Goal: Task Accomplishment & Management: Complete application form

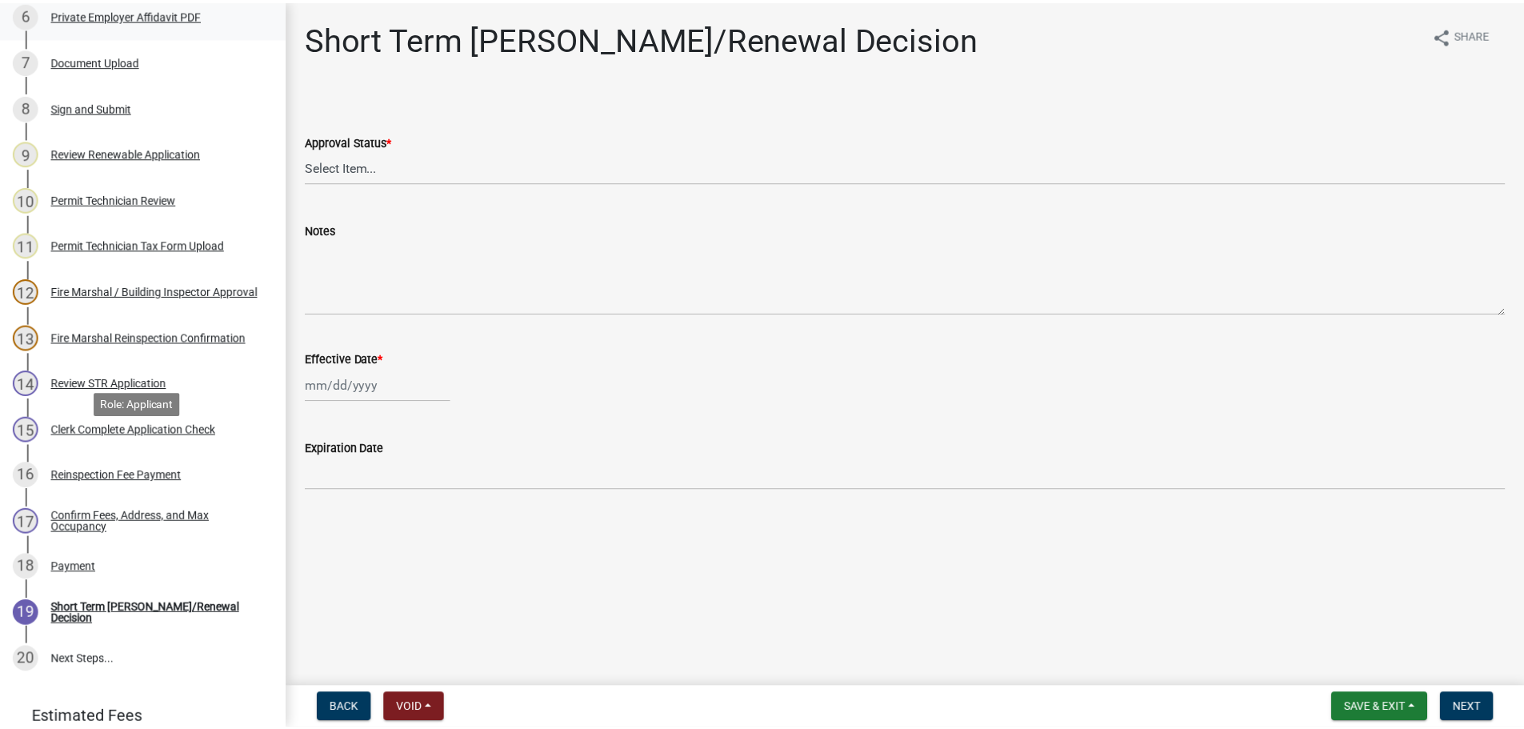
scroll to position [560, 0]
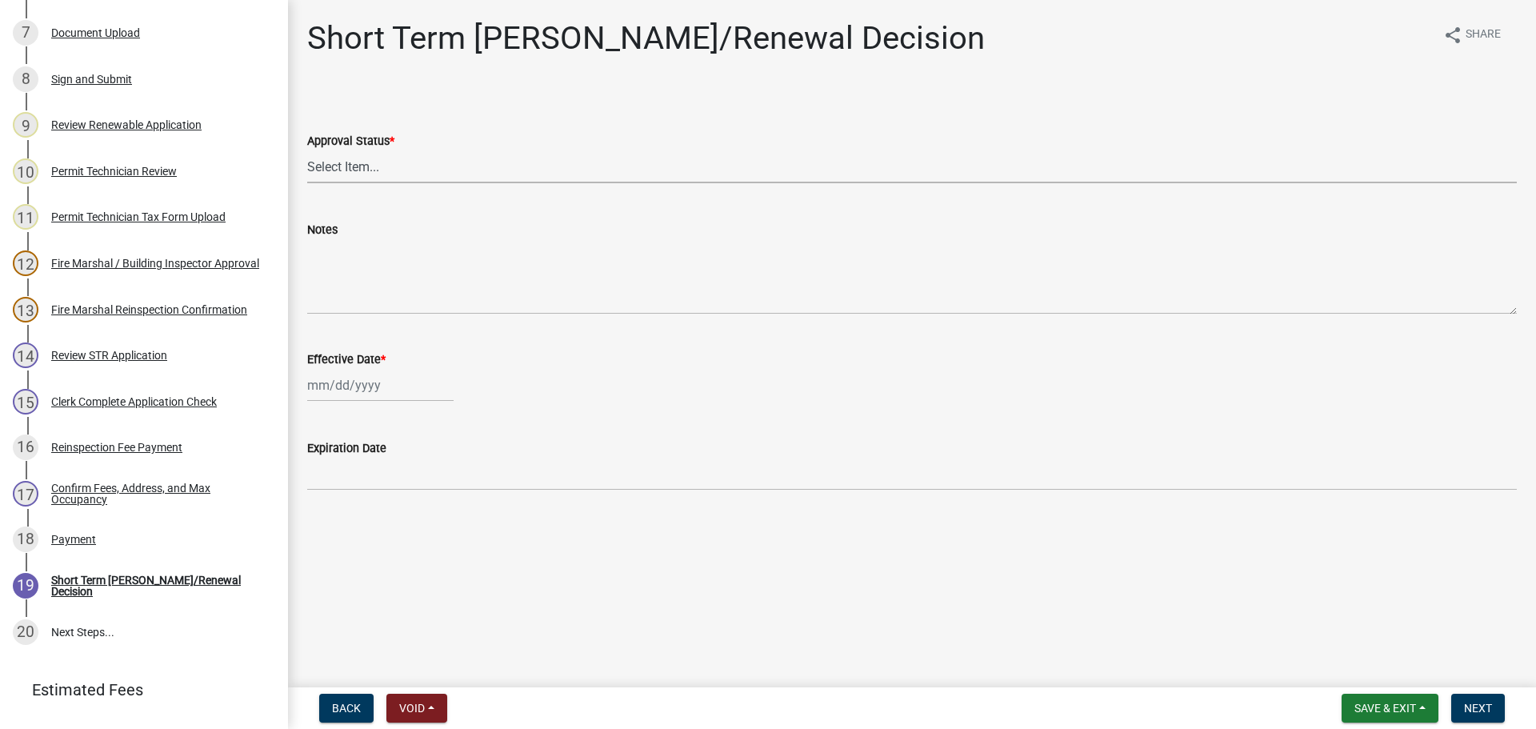
click at [368, 162] on select "Select Item... Approved Denied" at bounding box center [911, 166] width 1209 height 33
click at [307, 150] on select "Select Item... Approved Denied" at bounding box center [911, 166] width 1209 height 33
select select "4b86b809-39dd-4c68-9f3d-fdb3e7050482"
select select "8"
select select "2025"
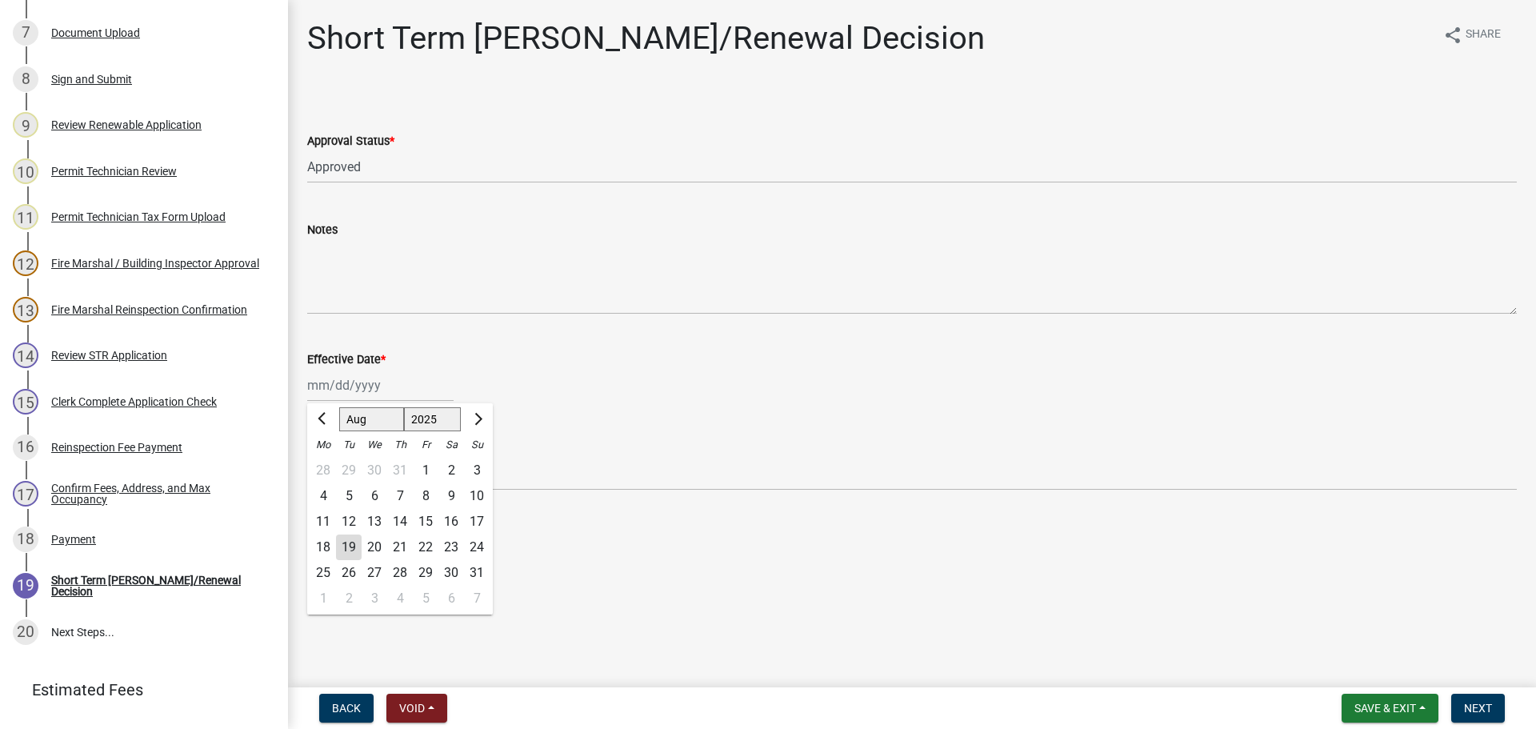
click at [344, 386] on div "[PERSON_NAME] Feb Mar Apr [PERSON_NAME][DATE] Oct Nov [DATE] 1526 1527 1528 152…" at bounding box center [380, 385] width 146 height 33
click at [324, 543] on div "18" at bounding box center [323, 547] width 26 height 26
type input "08/18/2025"
click at [1466, 703] on span "Next" at bounding box center [1478, 707] width 28 height 13
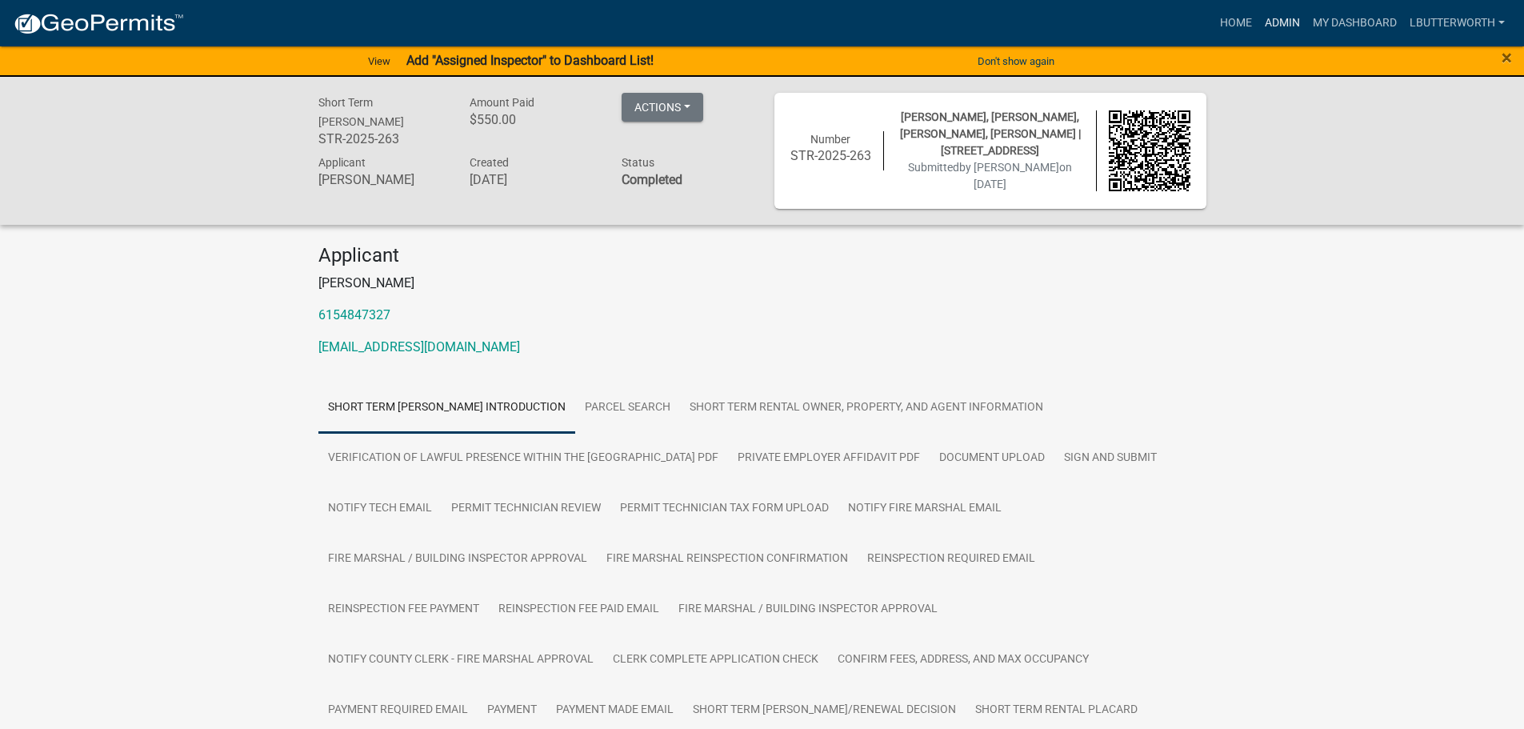
click at [1295, 16] on link "Admin" at bounding box center [1282, 23] width 48 height 30
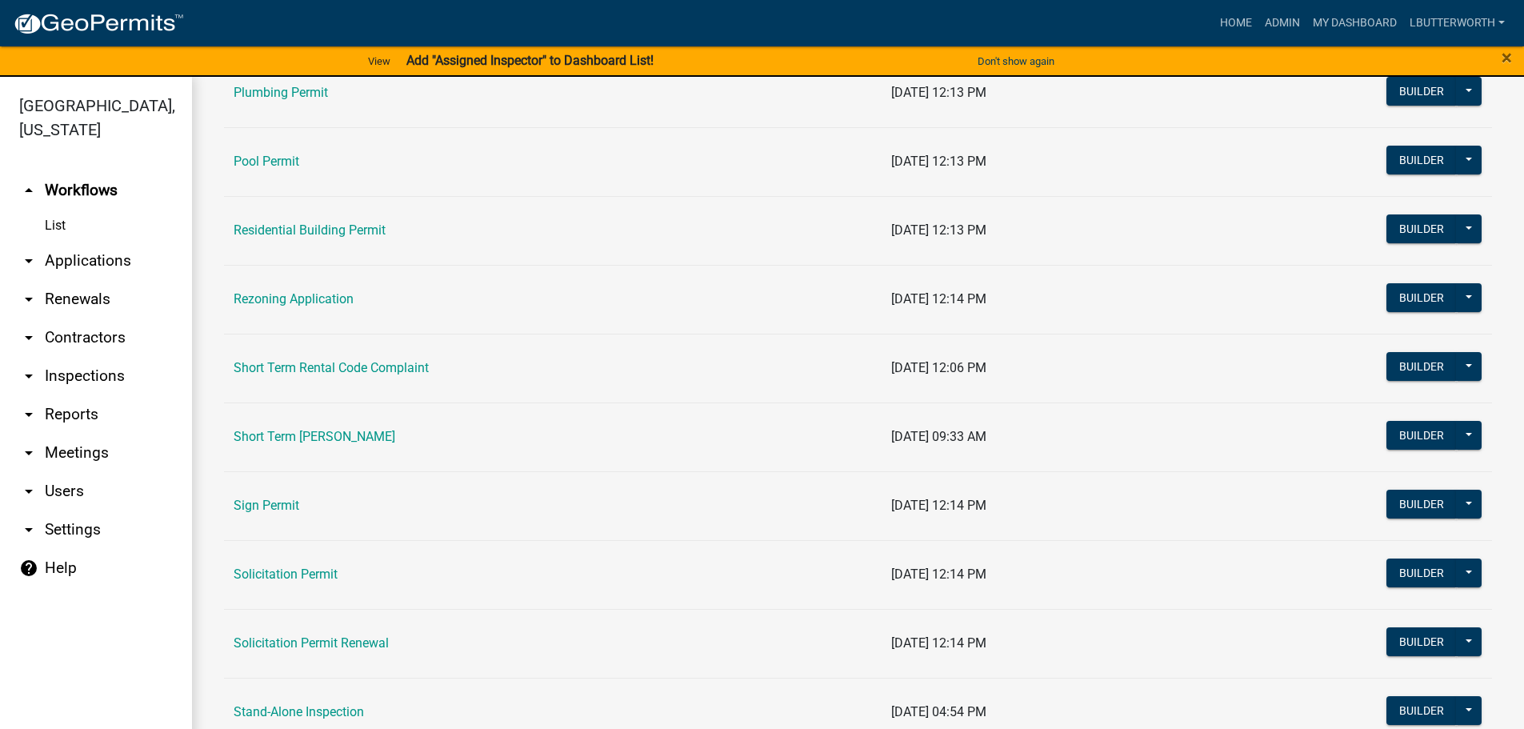
scroll to position [1840, 0]
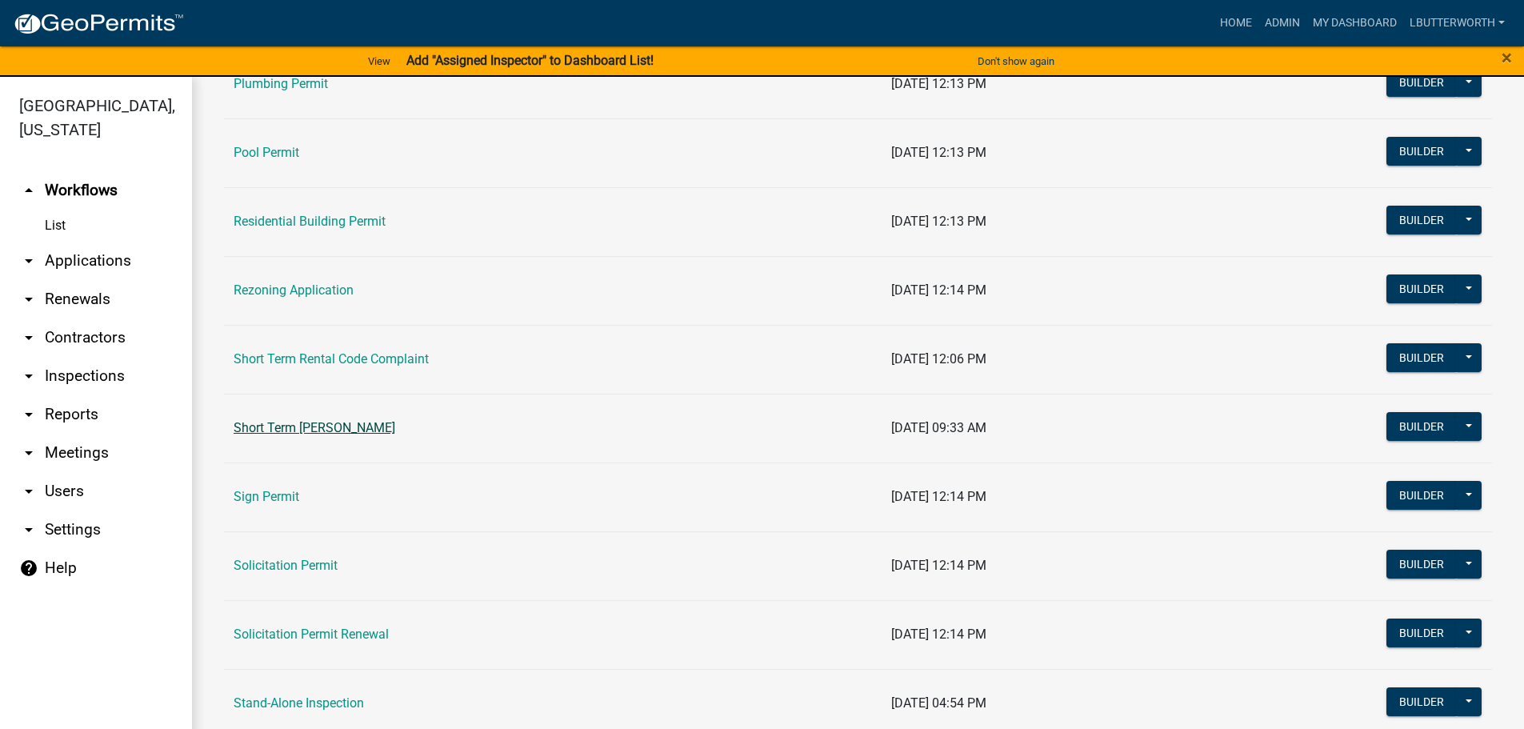
click at [372, 432] on link "Short Term [PERSON_NAME]" at bounding box center [315, 427] width 162 height 15
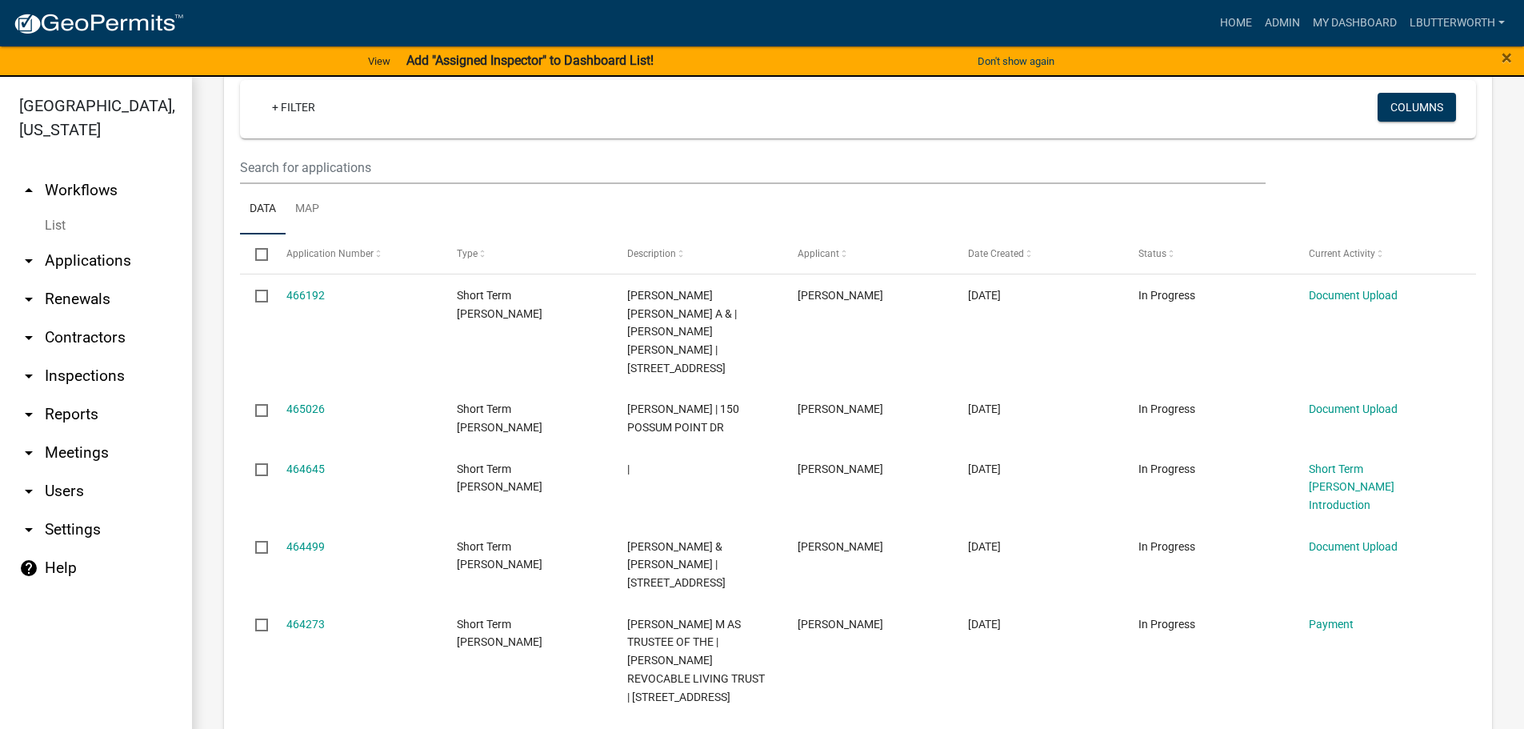
scroll to position [400, 0]
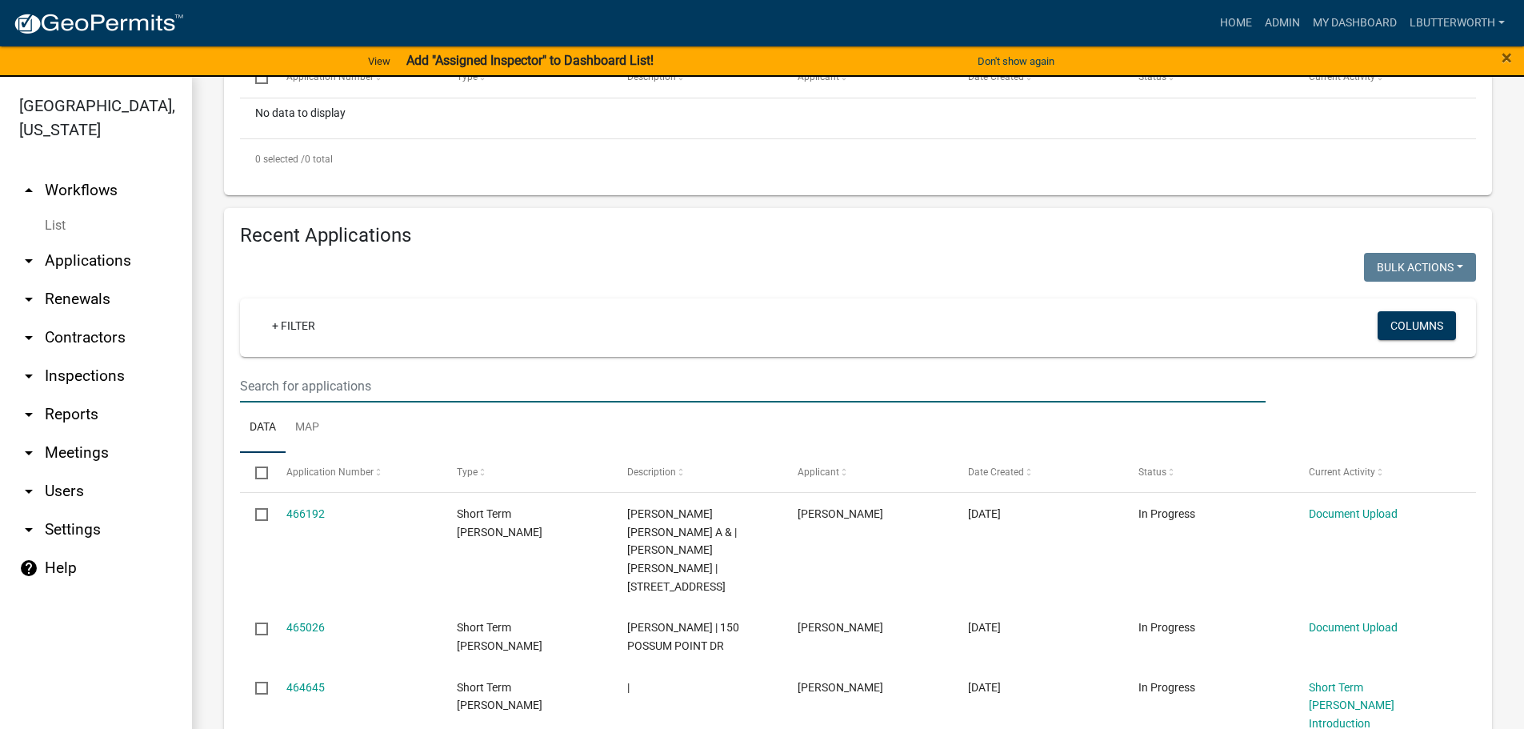
type input "053"
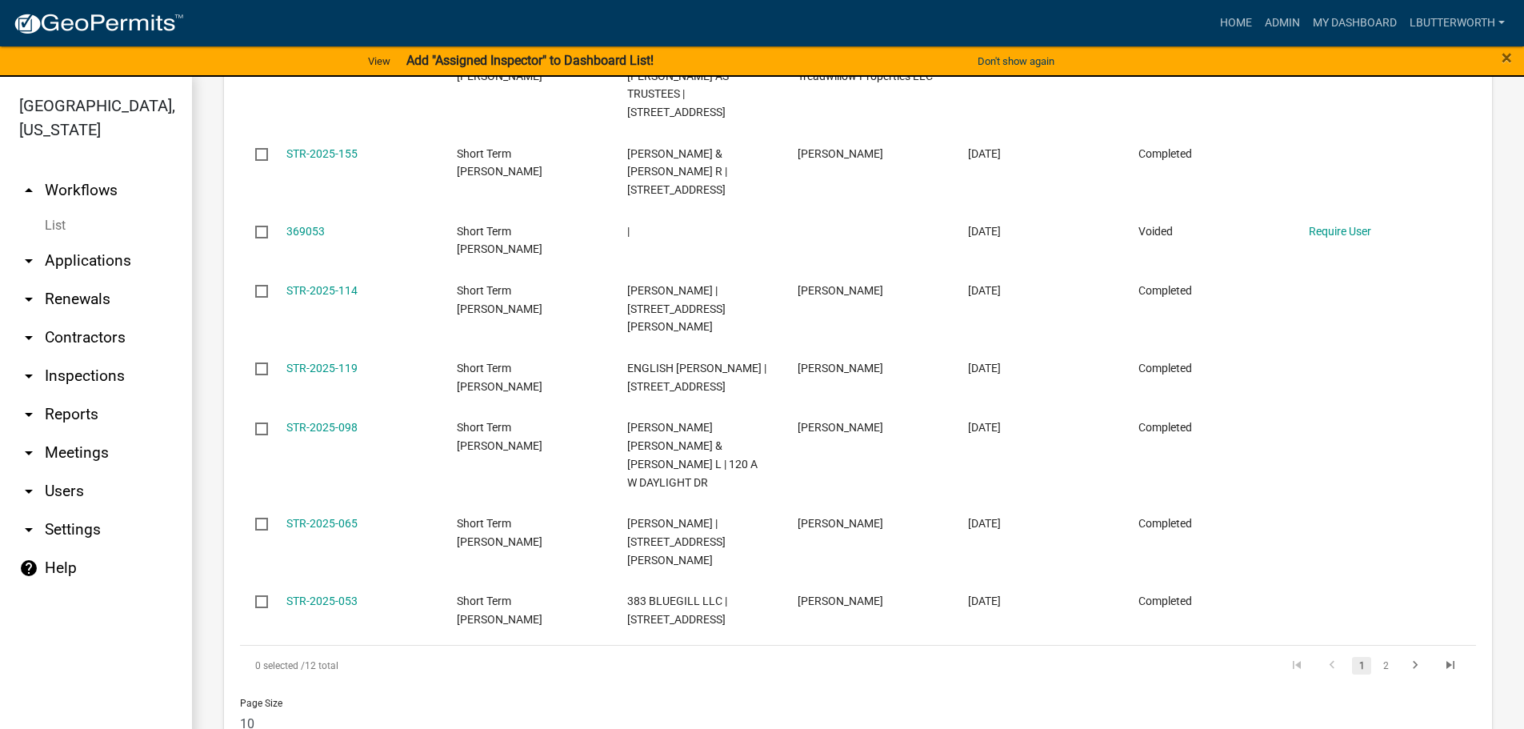
scroll to position [1040, 0]
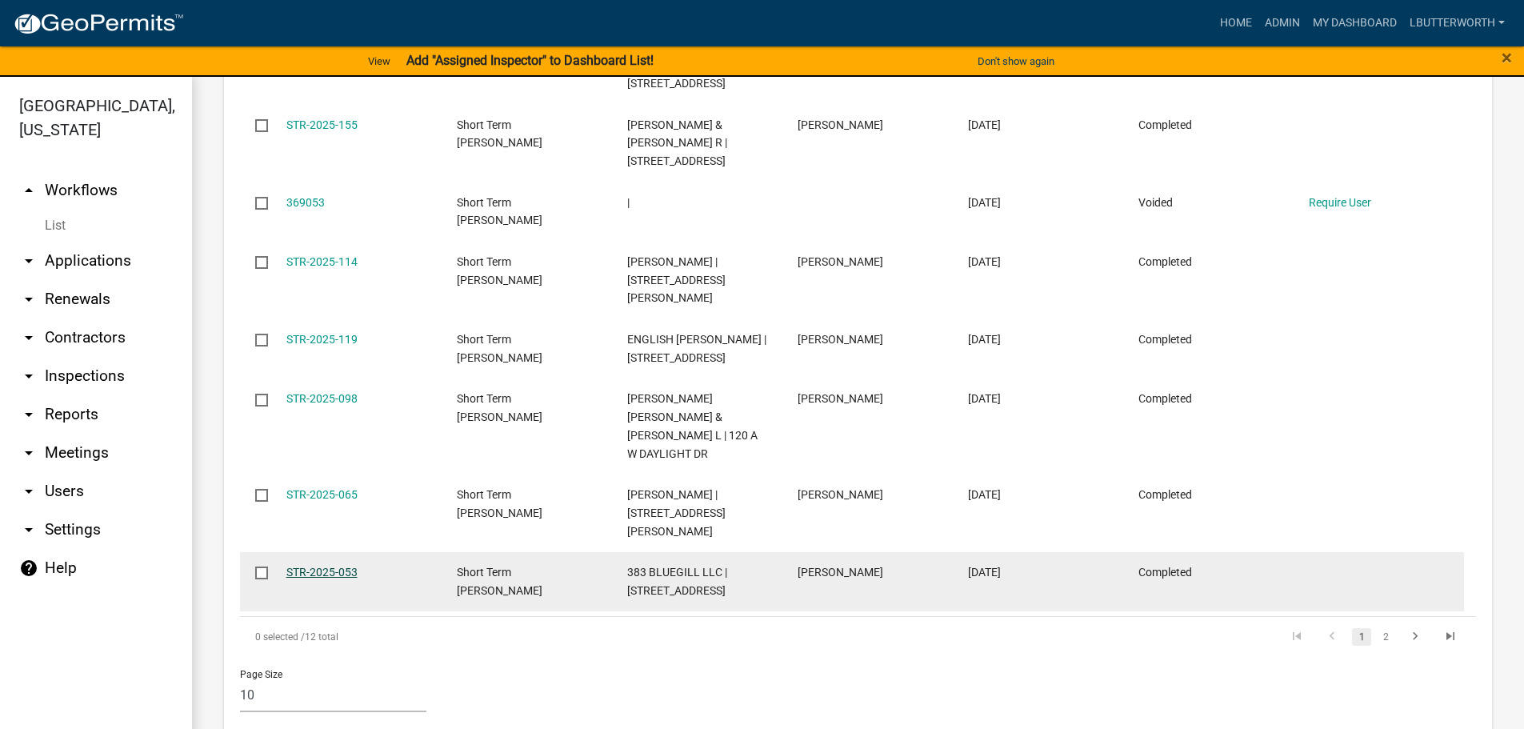
click at [343, 566] on link "STR-2025-053" at bounding box center [321, 572] width 71 height 13
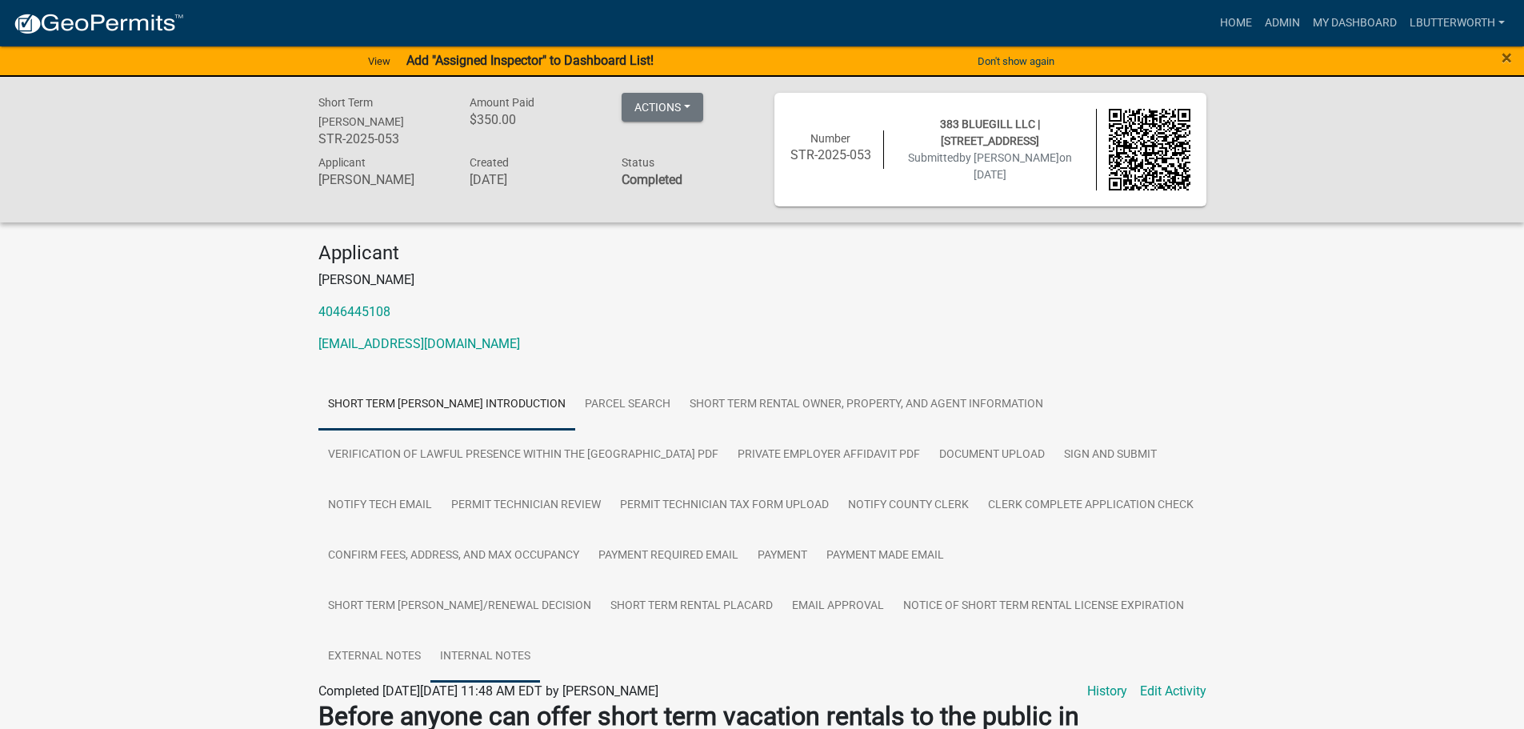
click at [540, 650] on link "Internal Notes" at bounding box center [485, 656] width 110 height 51
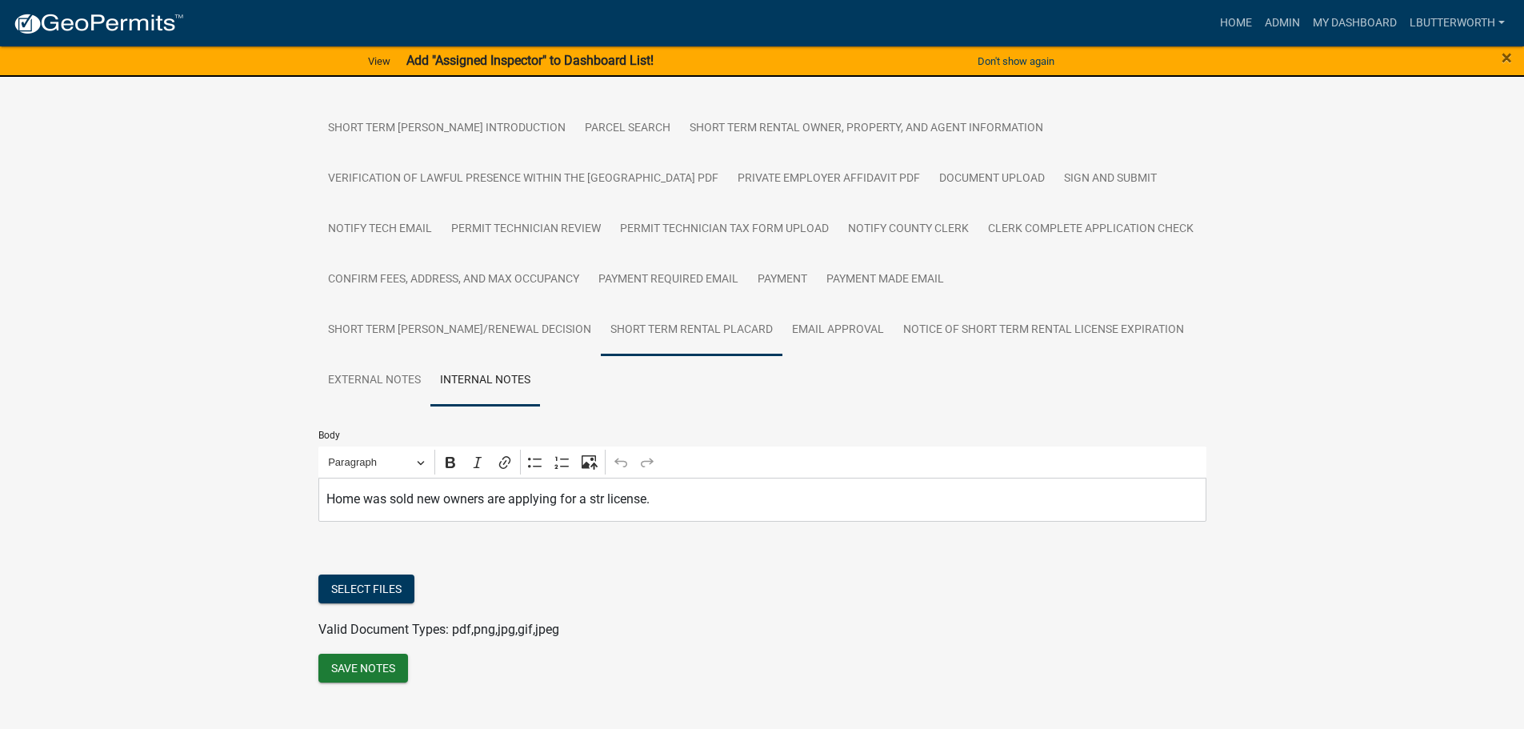
scroll to position [302, 0]
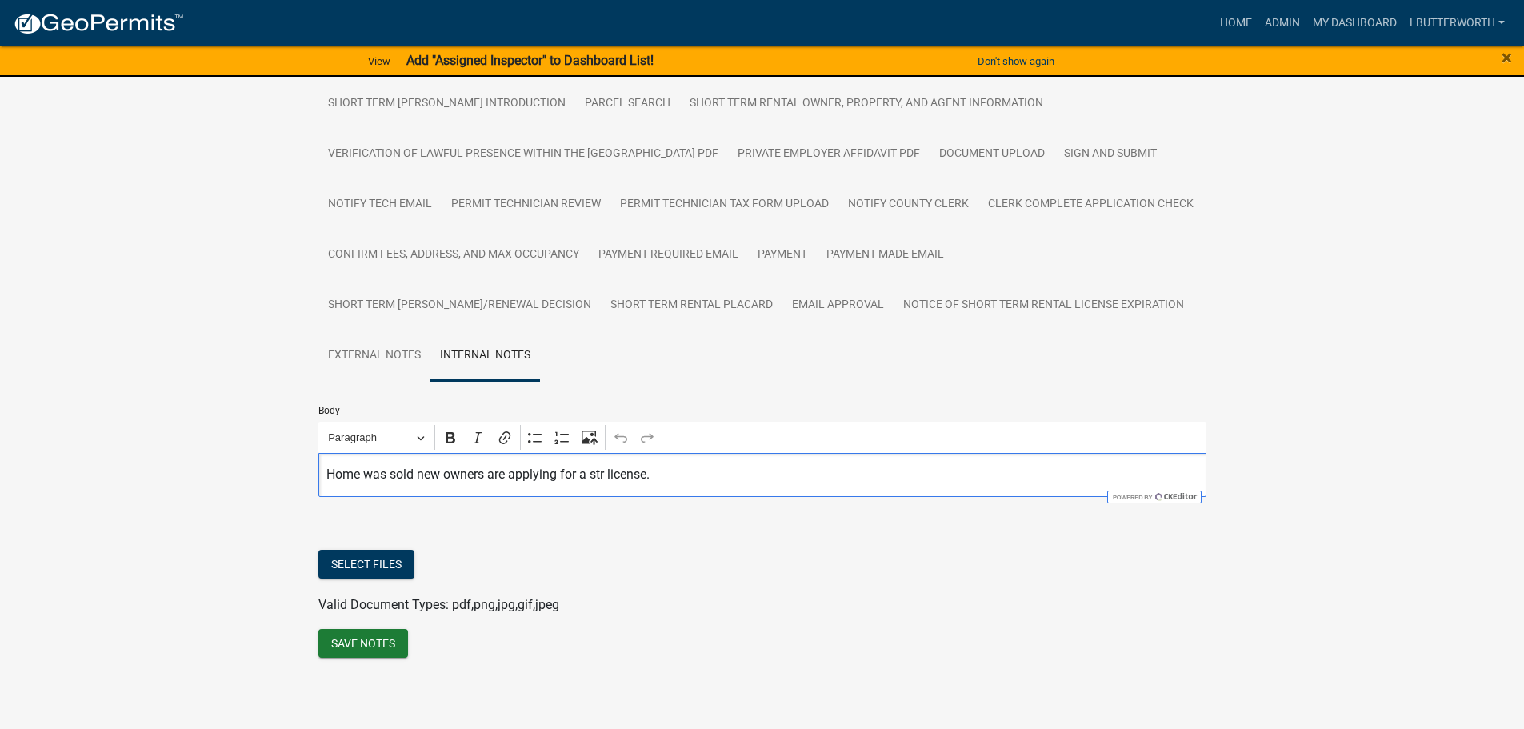
click at [664, 476] on p "Home was sold new owners are applying for a str license." at bounding box center [761, 474] width 871 height 19
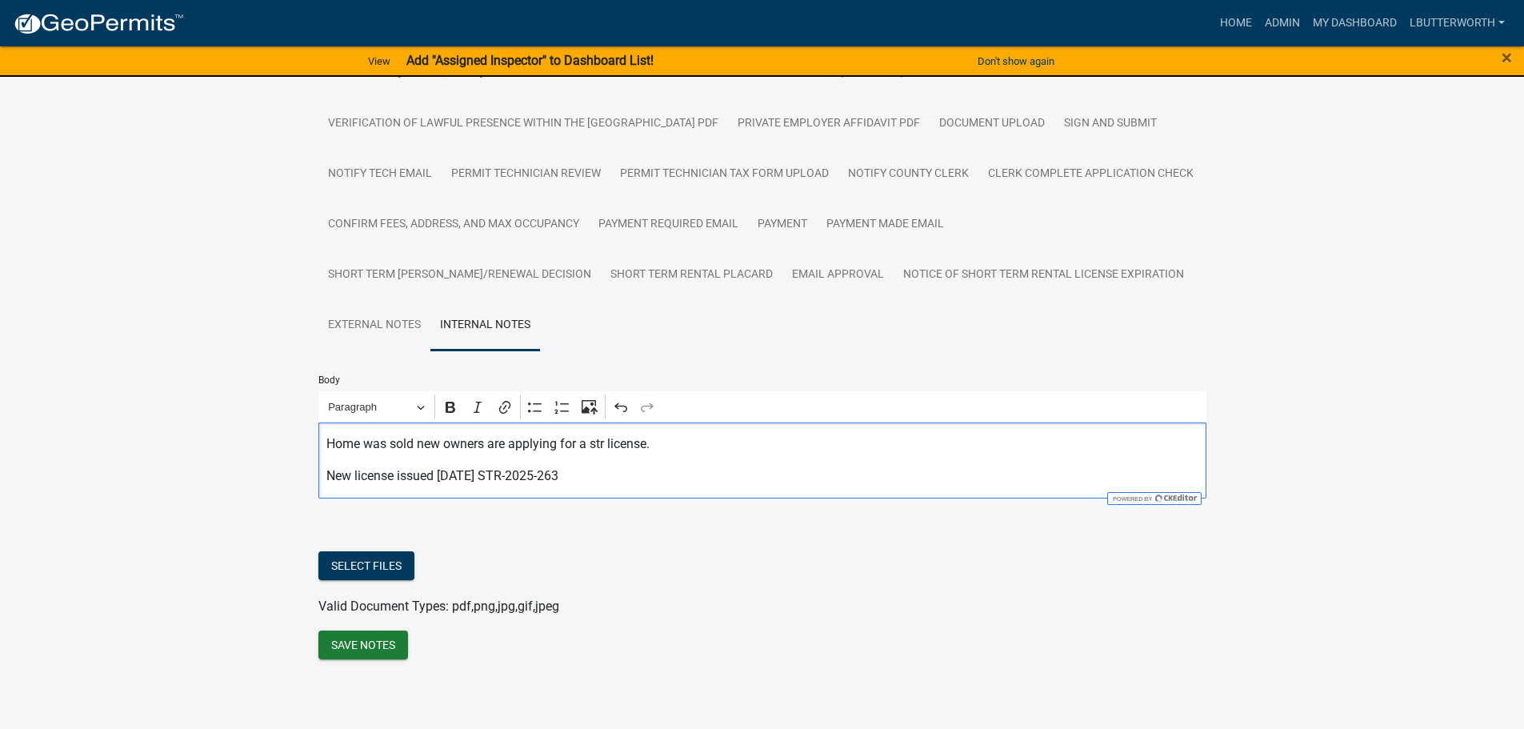
scroll to position [334, 0]
click at [366, 644] on button "Save Notes" at bounding box center [363, 643] width 90 height 29
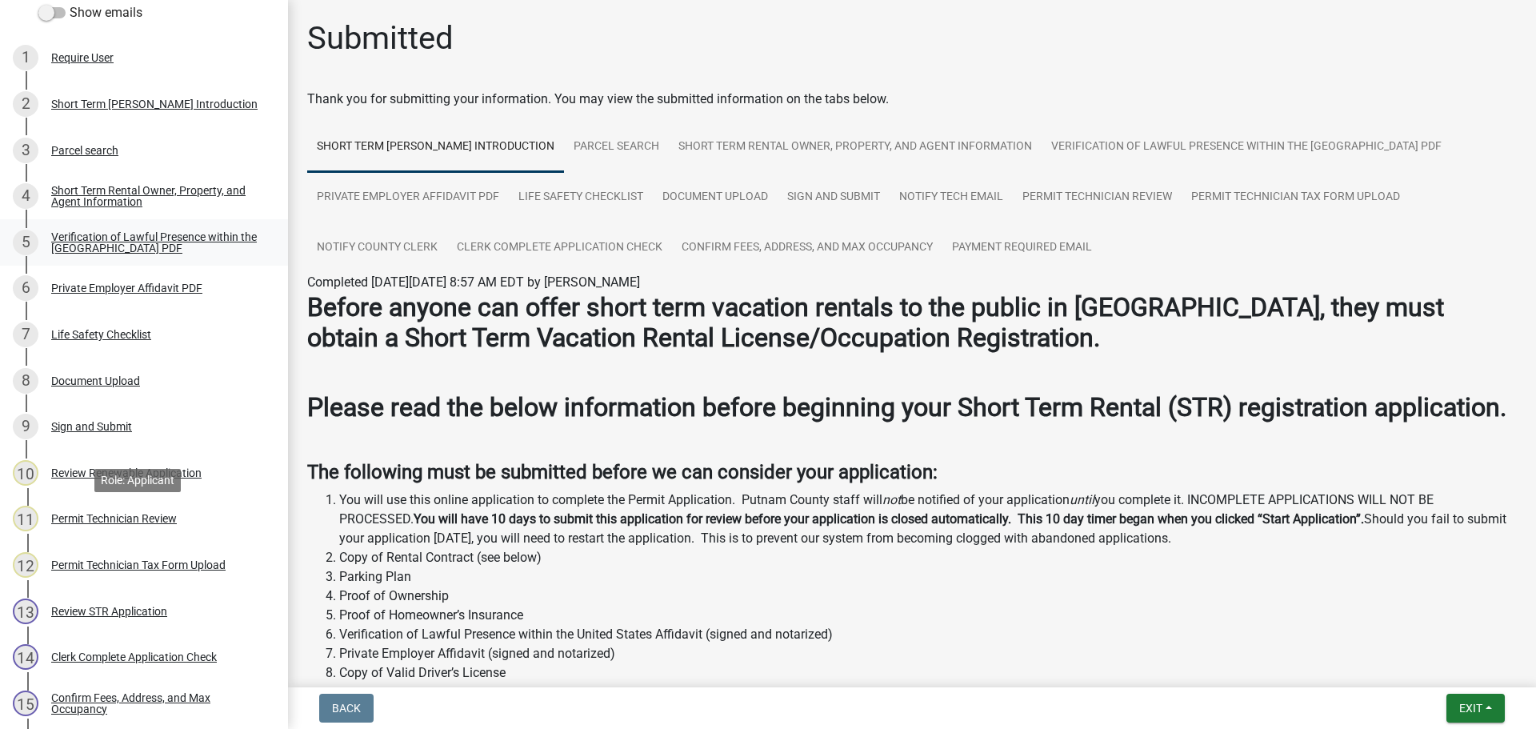
scroll to position [160, 0]
